Goal: Task Accomplishment & Management: Use online tool/utility

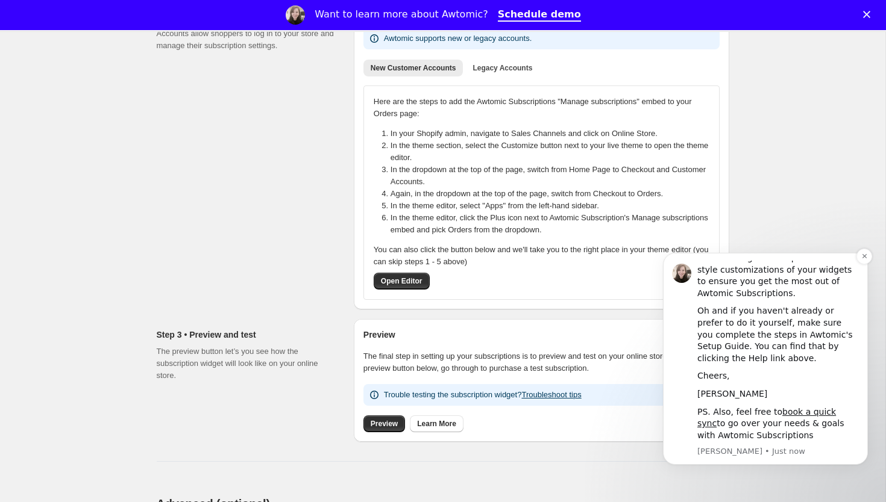
scroll to position [218, 0]
click at [806, 413] on link "book a quick sync" at bounding box center [766, 418] width 139 height 22
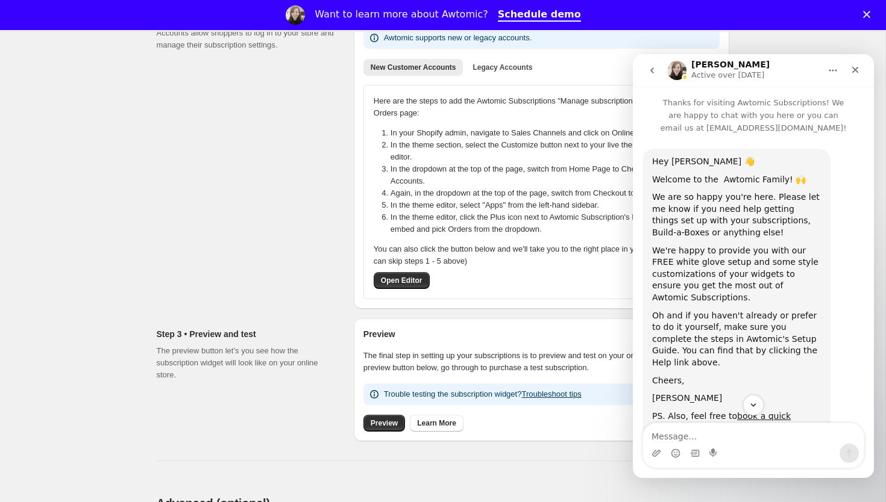
scroll to position [43, 0]
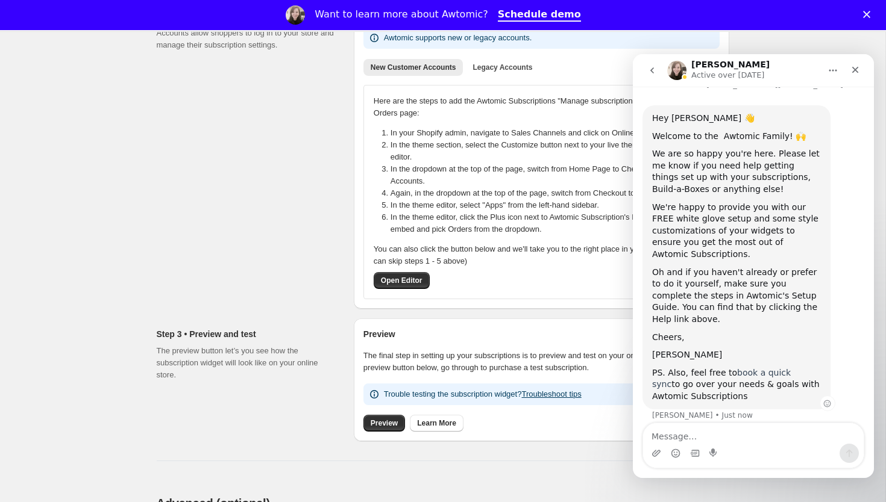
click at [763, 368] on link "book a quick sync" at bounding box center [721, 379] width 139 height 22
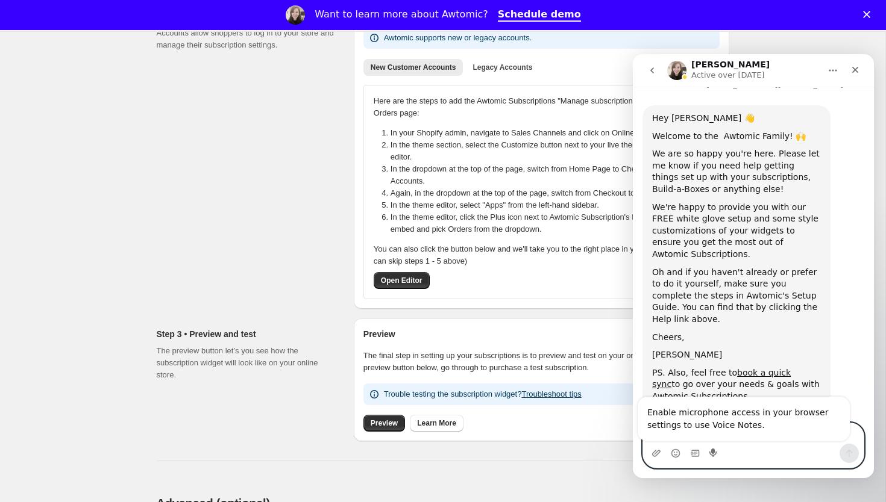
click at [772, 443] on textarea "Message…" at bounding box center [753, 434] width 221 height 20
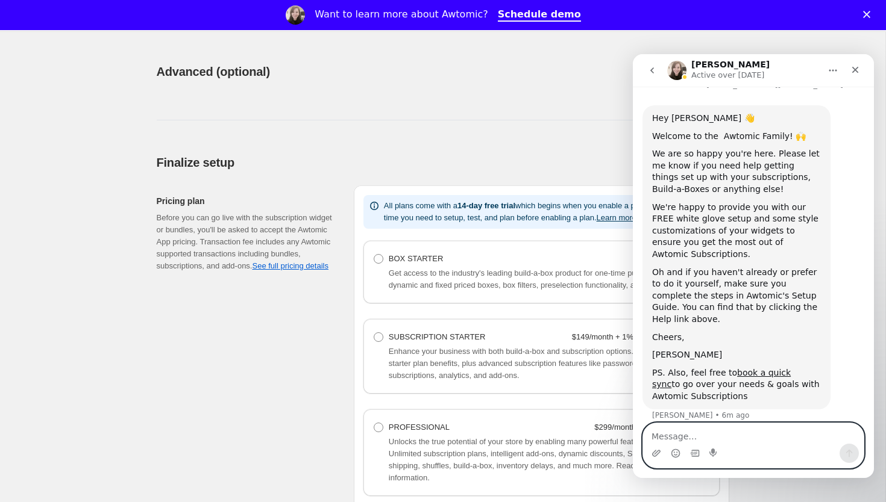
scroll to position [651, 0]
click at [391, 122] on div "Advanced (optional). This page is ready Advanced (optional) Power features Thes…" at bounding box center [442, 93] width 601 height 91
click at [696, 439] on textarea "Message…" at bounding box center [753, 434] width 221 height 20
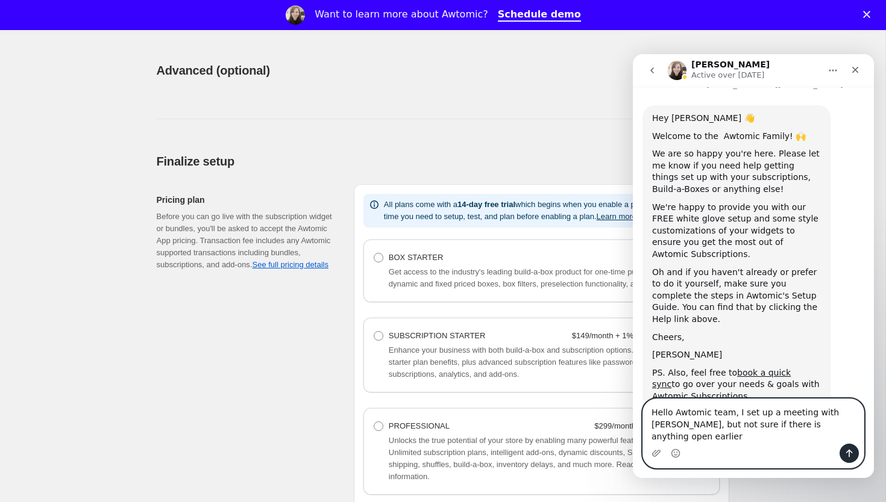
type textarea "Hello Awtomic team, I set up a meeting with [PERSON_NAME], but not sure if ther…"
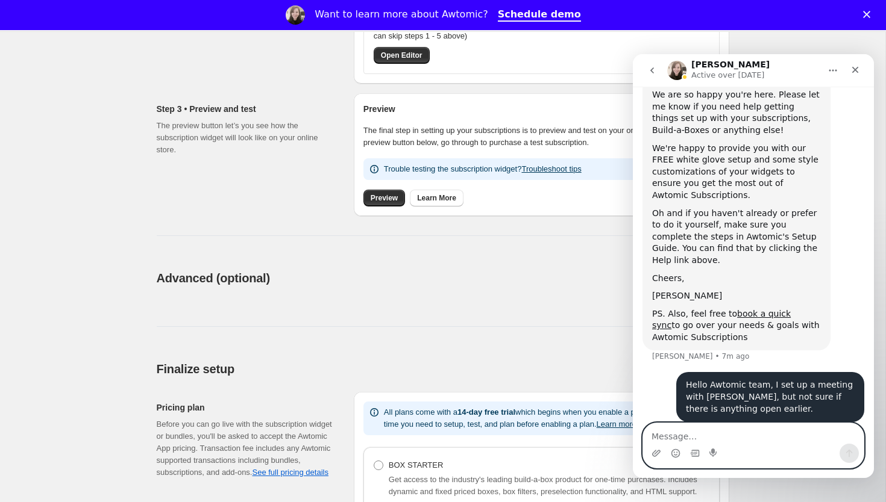
scroll to position [370, 0]
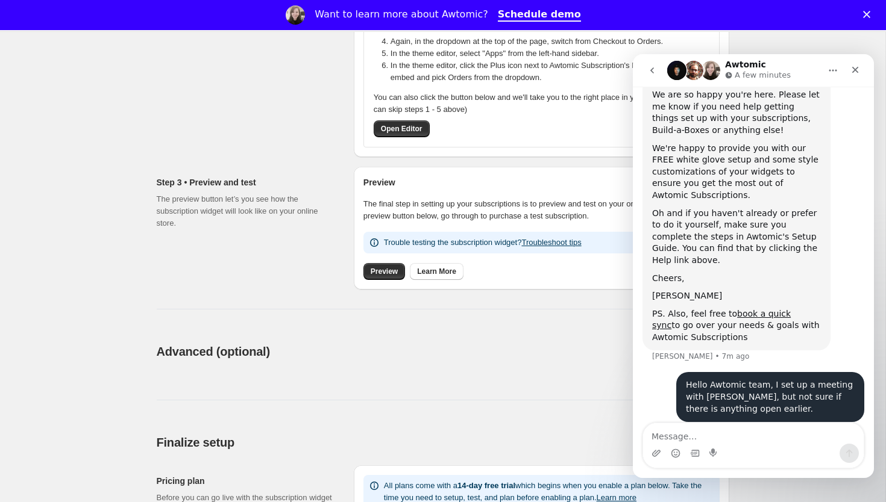
click at [650, 69] on icon "go back" at bounding box center [652, 71] width 10 height 10
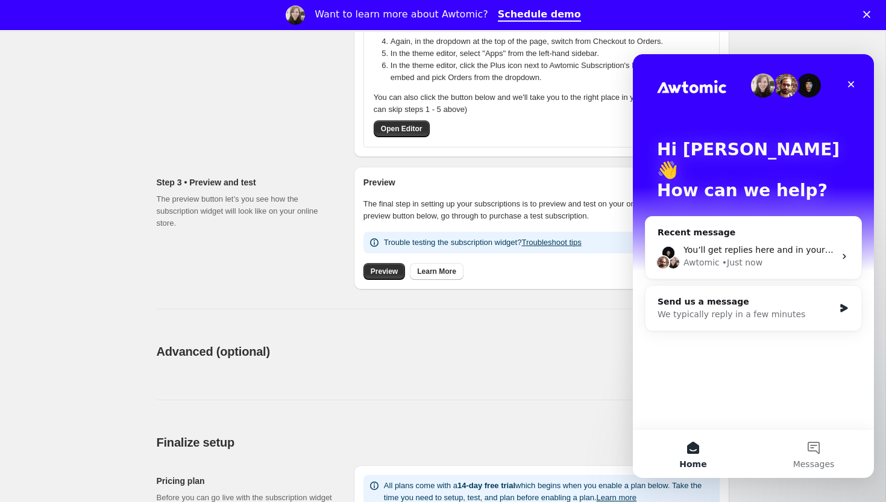
scroll to position [0, 0]
click at [846, 86] on icon "Close" at bounding box center [851, 85] width 10 height 10
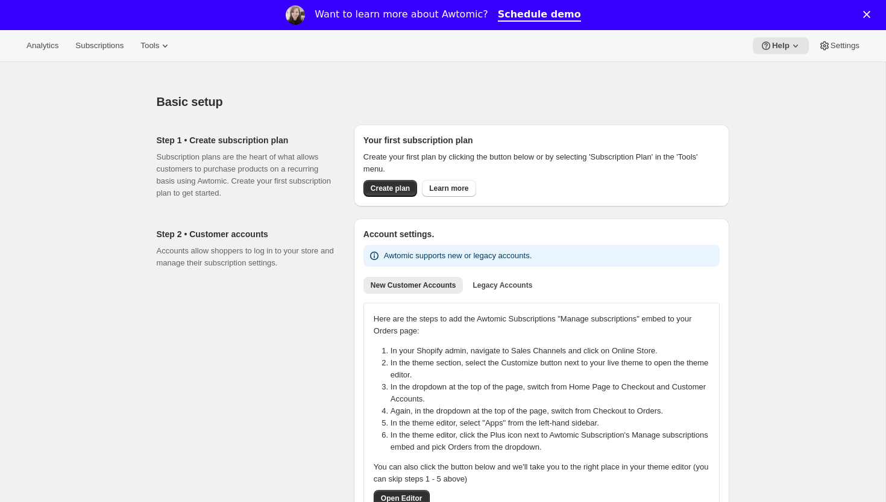
scroll to position [2, 0]
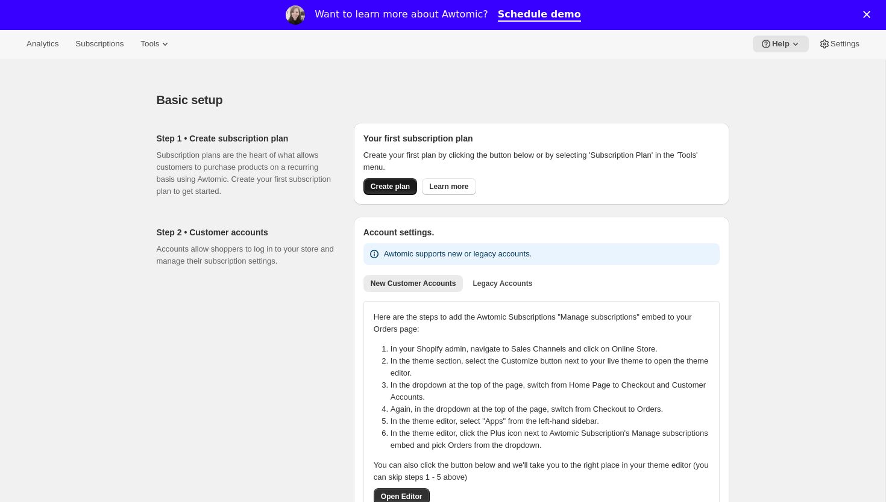
click at [401, 182] on button "Create plan" at bounding box center [390, 186] width 54 height 17
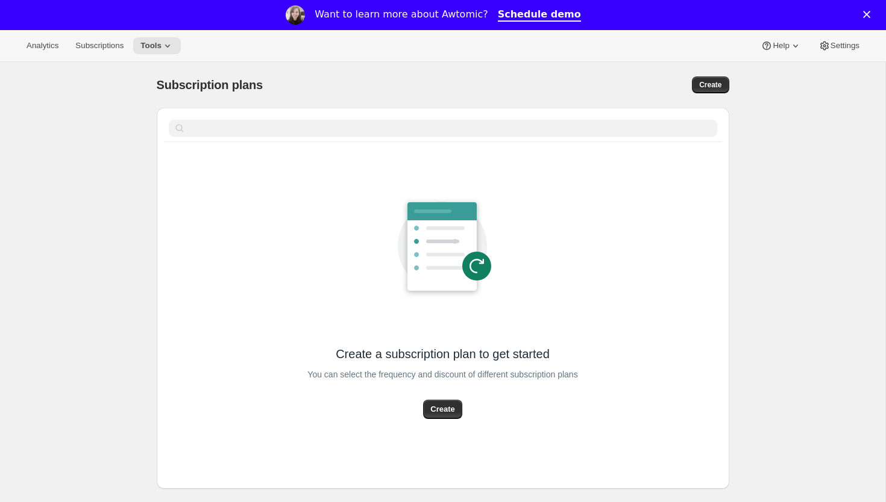
click at [452, 398] on div "You can select the frequency and discount of different subscription plans" at bounding box center [442, 381] width 270 height 37
click at [433, 412] on span "Create" at bounding box center [442, 410] width 24 height 12
select select "WEEK"
select select "MONTH"
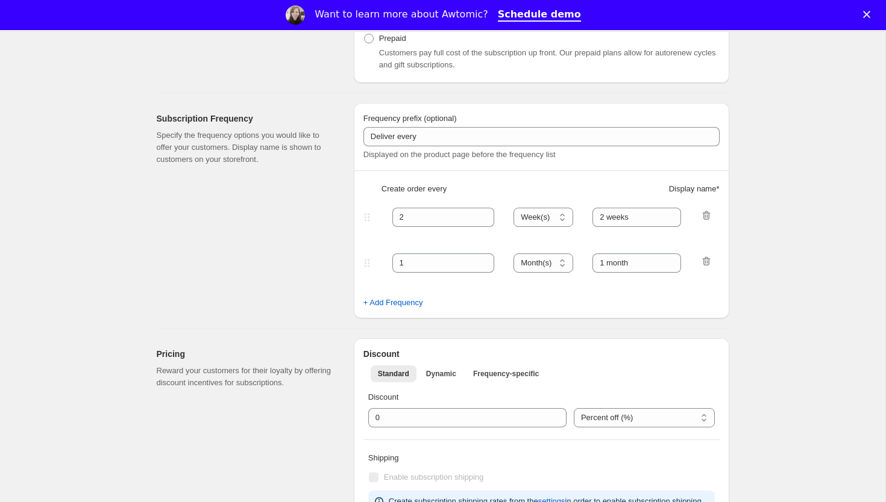
scroll to position [288, 0]
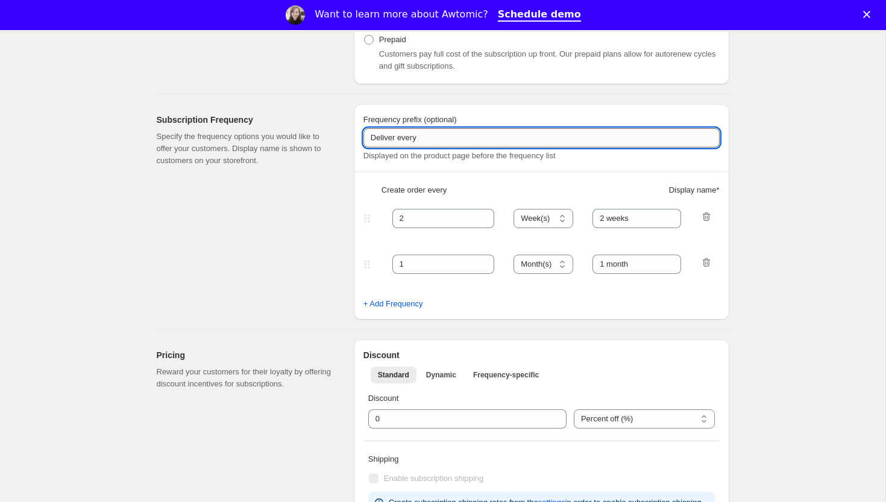
click at [434, 142] on input "Deliver every" at bounding box center [541, 137] width 356 height 19
type input "Deliver every quarter"
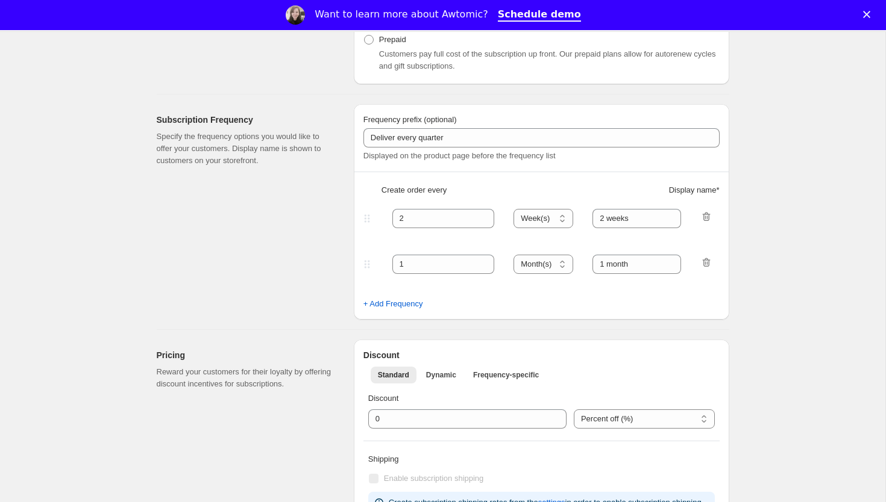
click at [462, 184] on div "Create order every Display name *" at bounding box center [541, 195] width 356 height 22
click at [702, 262] on icon "button" at bounding box center [706, 263] width 12 height 12
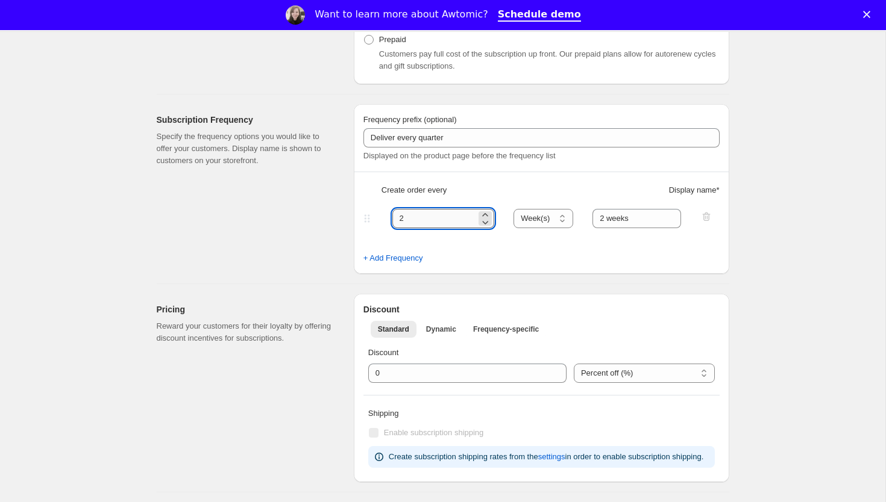
click at [421, 217] on input "2" at bounding box center [434, 218] width 84 height 19
click at [556, 217] on select "Day(s) Week(s) Month(s) Year(s)" at bounding box center [543, 218] width 60 height 19
select select "MONTH"
click at [514, 209] on select "Day(s) Week(s) Month(s) Year(s)" at bounding box center [543, 218] width 60 height 19
click at [452, 214] on input "2" at bounding box center [434, 218] width 84 height 19
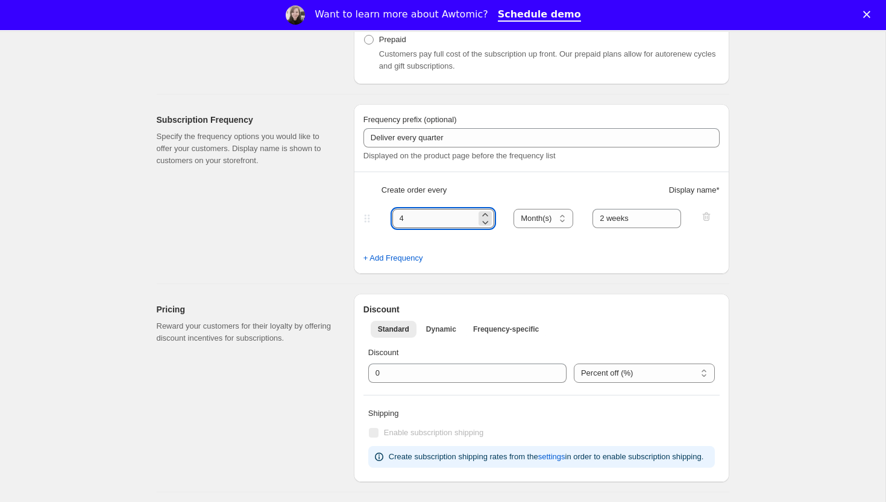
type input "4"
click at [652, 220] on input "2 weeks" at bounding box center [636, 218] width 89 height 19
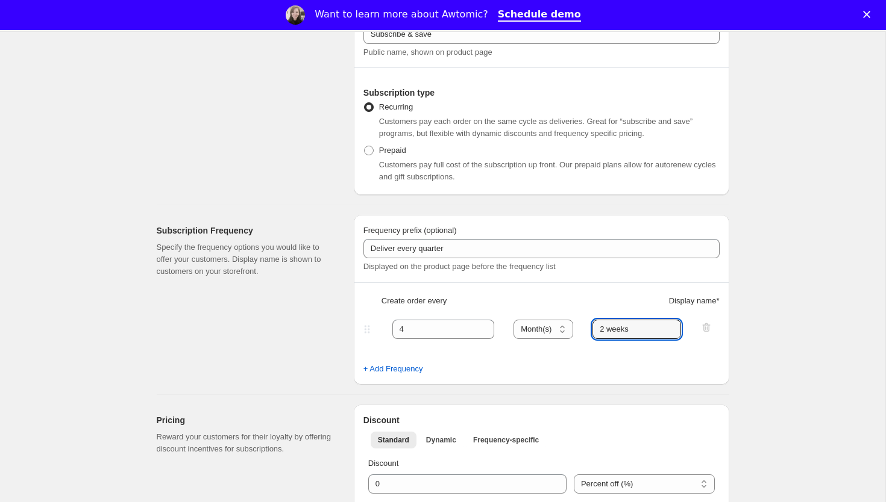
scroll to position [0, 0]
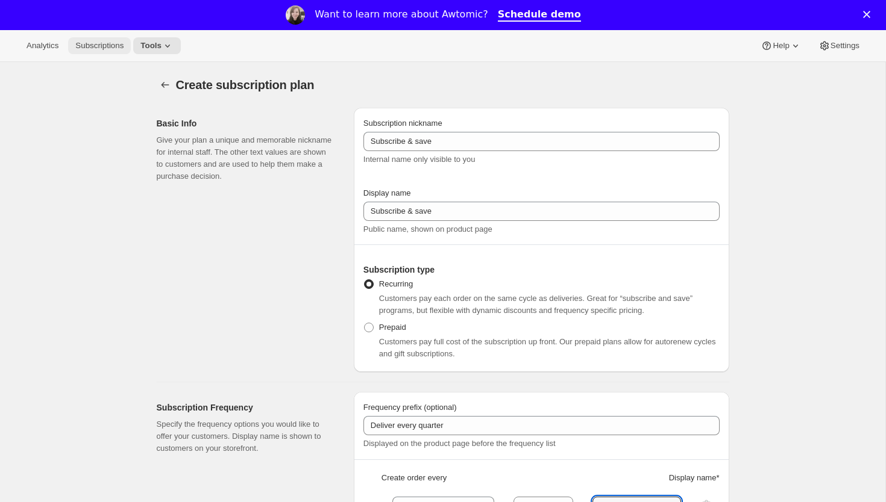
click at [87, 47] on span "Subscriptions" at bounding box center [99, 46] width 48 height 10
click at [159, 80] on icon "Subscription plans" at bounding box center [165, 85] width 12 height 12
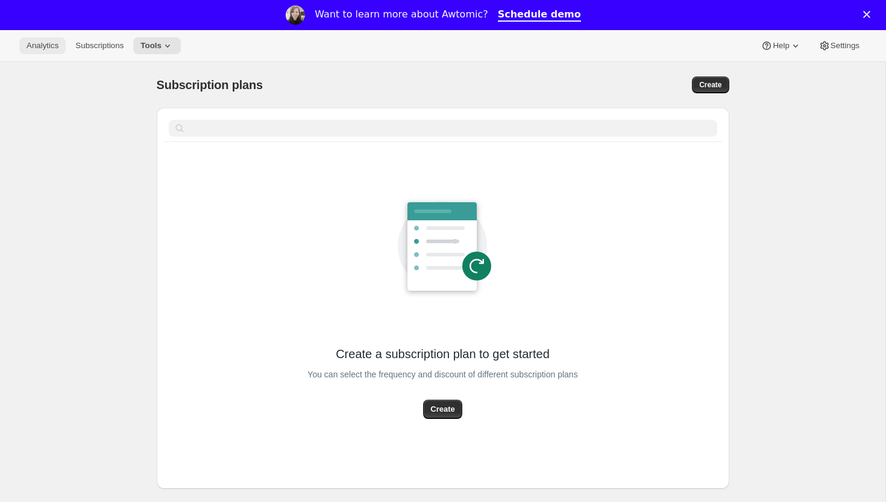
click at [31, 46] on span "Analytics" at bounding box center [43, 46] width 32 height 10
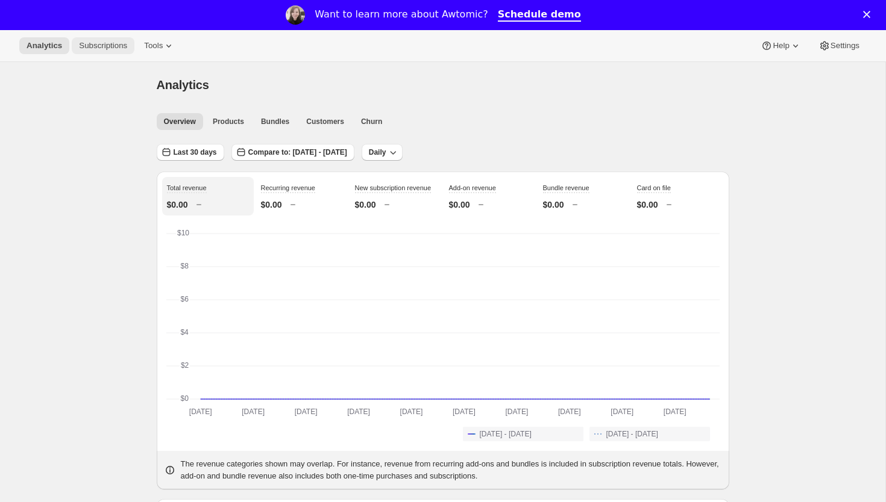
click at [89, 43] on span "Subscriptions" at bounding box center [103, 46] width 48 height 10
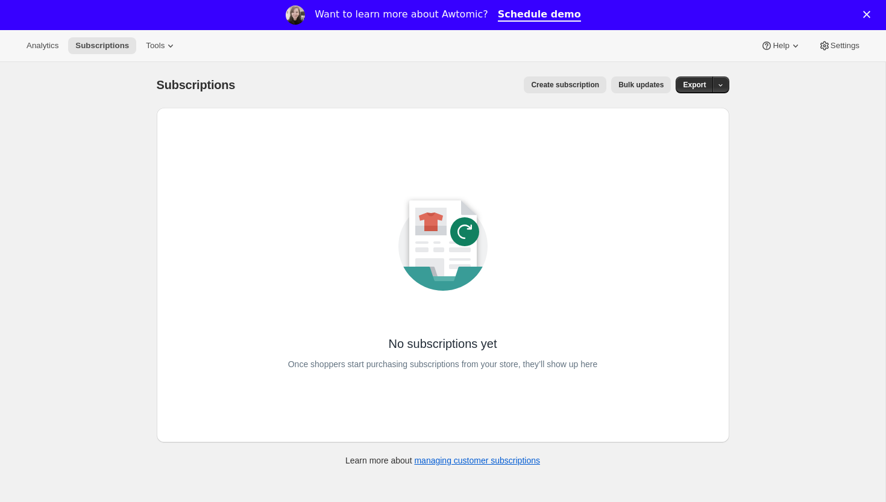
click at [169, 54] on div "Analytics Subscriptions Tools Help Settings" at bounding box center [443, 46] width 886 height 32
click at [164, 45] on span "Tools" at bounding box center [155, 46] width 19 height 10
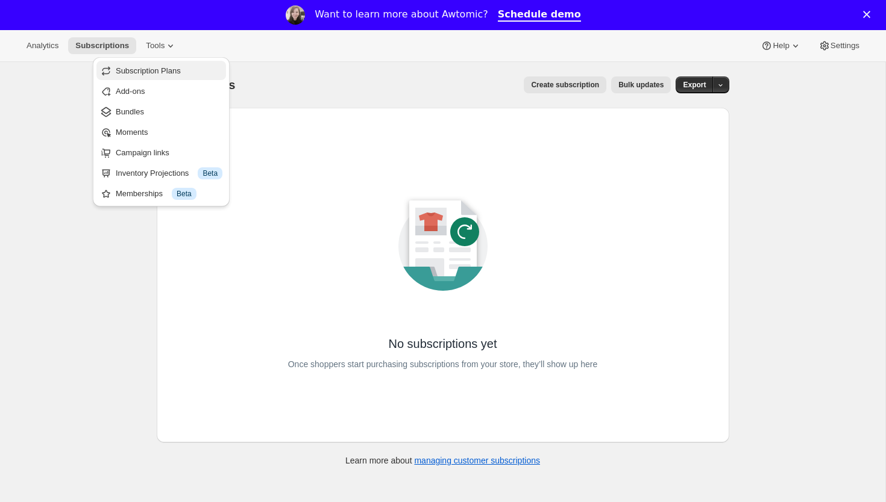
click at [174, 72] on span "Subscription Plans" at bounding box center [148, 70] width 65 height 9
